Goal: Transaction & Acquisition: Purchase product/service

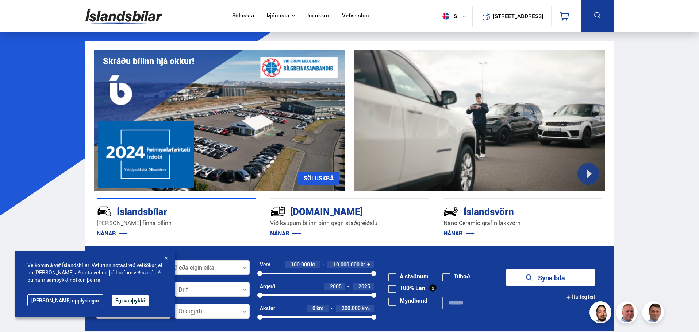
drag, startPoint x: 649, startPoint y: 239, endPoint x: 621, endPoint y: 214, distance: 36.7
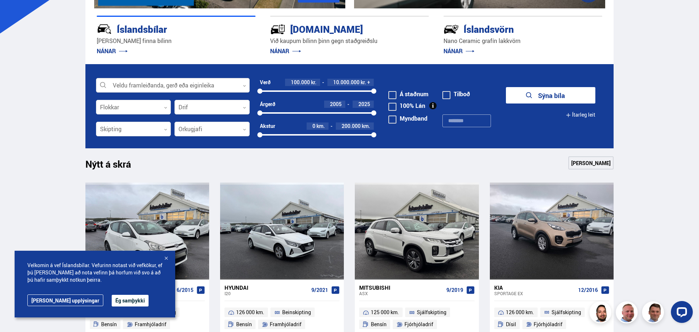
click at [153, 85] on div at bounding box center [173, 85] width 154 height 15
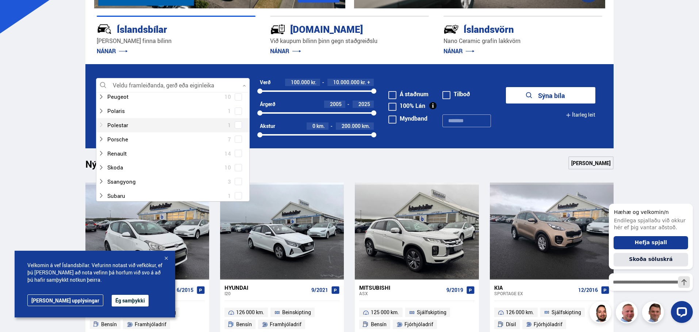
scroll to position [438, 0]
click at [132, 129] on div at bounding box center [165, 127] width 135 height 11
click at [235, 170] on span at bounding box center [238, 169] width 7 height 7
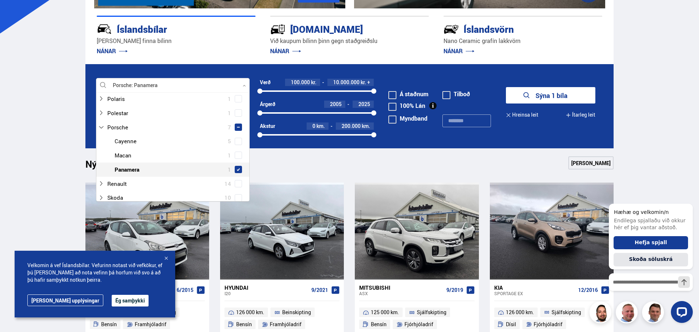
click at [544, 99] on button "Sýna 1 bíla" at bounding box center [550, 95] width 89 height 16
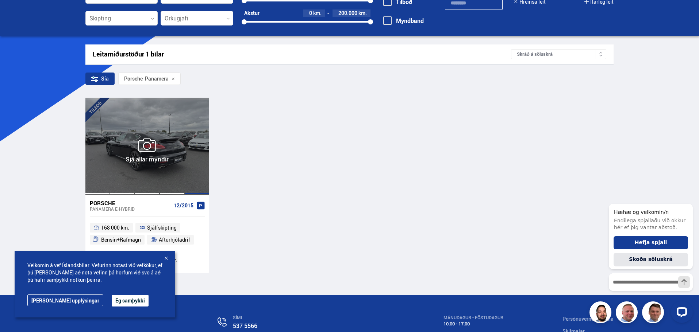
scroll to position [146, 0]
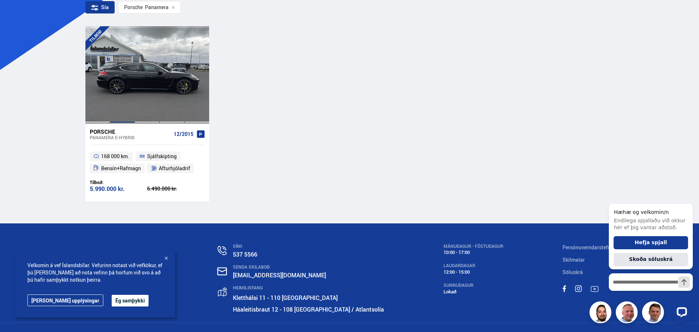
click at [123, 100] on div at bounding box center [122, 74] width 25 height 97
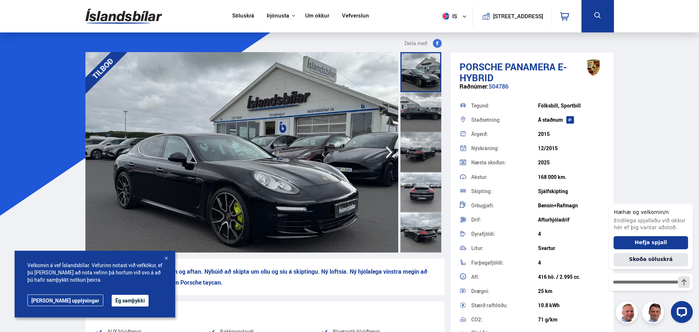
click at [259, 181] on img at bounding box center [241, 152] width 313 height 201
click at [268, 144] on img at bounding box center [241, 152] width 313 height 201
